Goal: Obtain resource: Download file/media

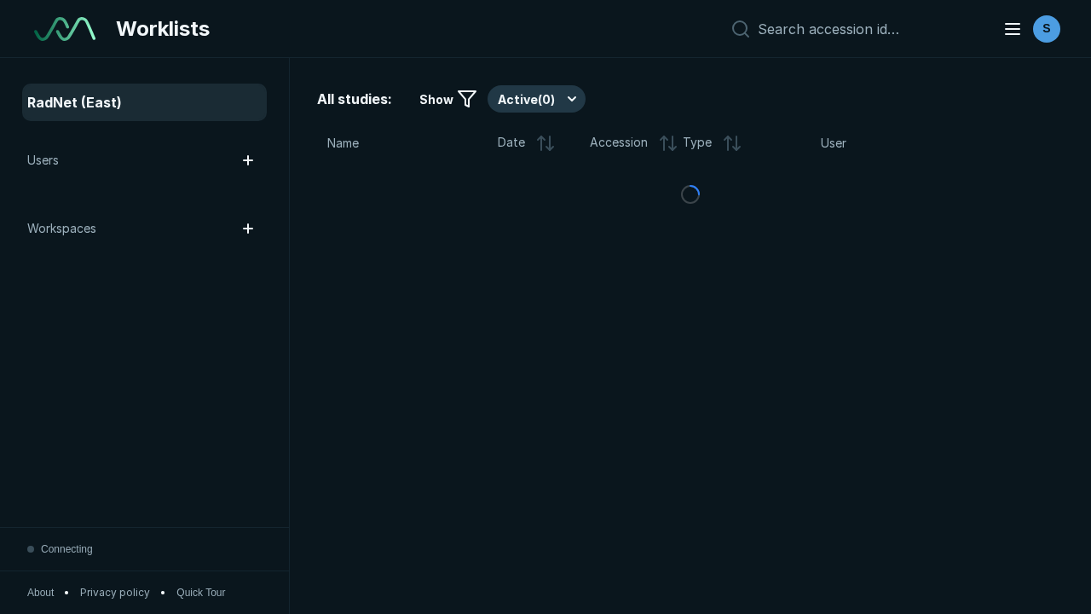
scroll to position [4655, 7101]
